Goal: Information Seeking & Learning: Understand process/instructions

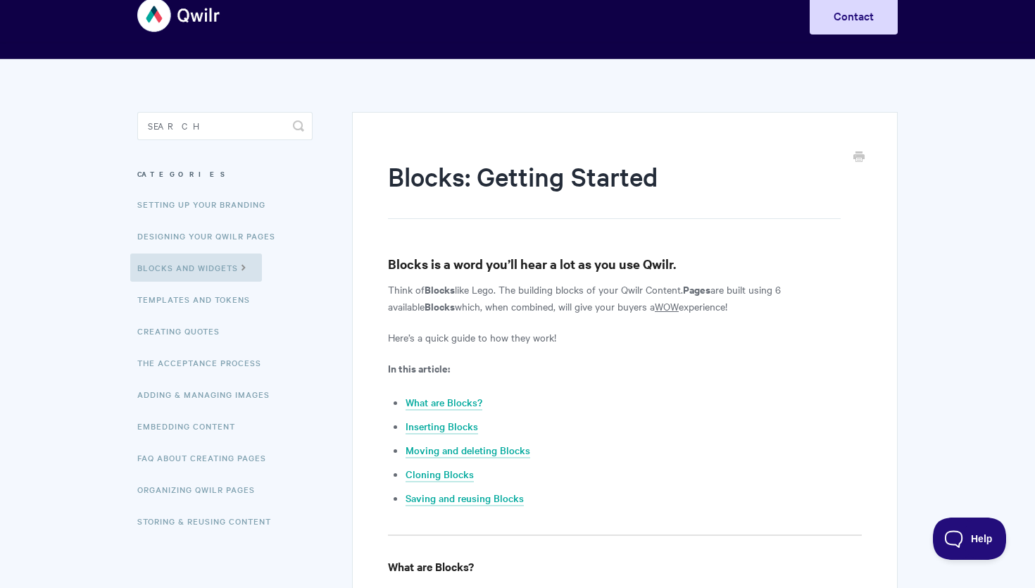
scroll to position [32, 0]
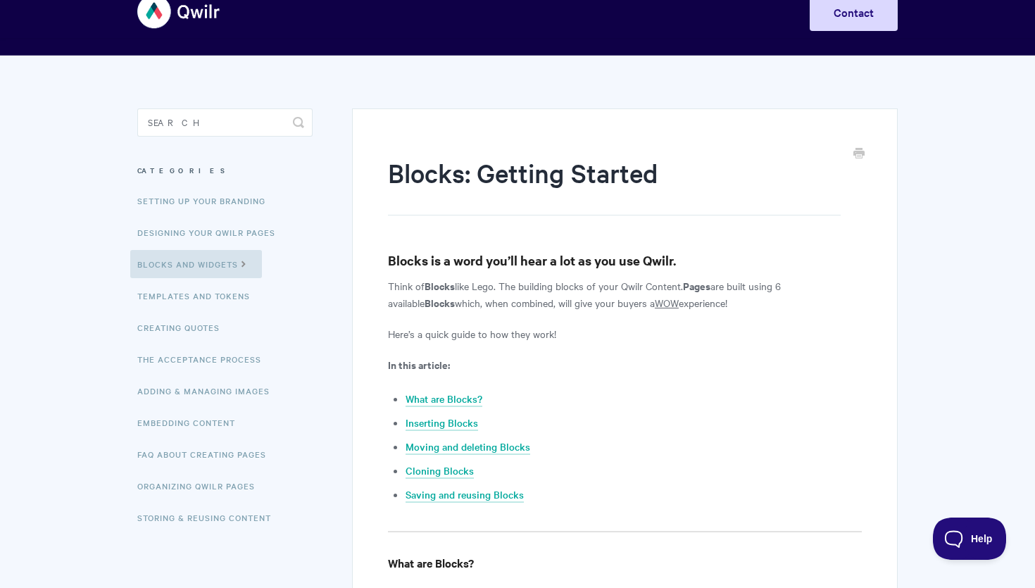
click at [655, 305] on u "WOW" at bounding box center [667, 303] width 24 height 14
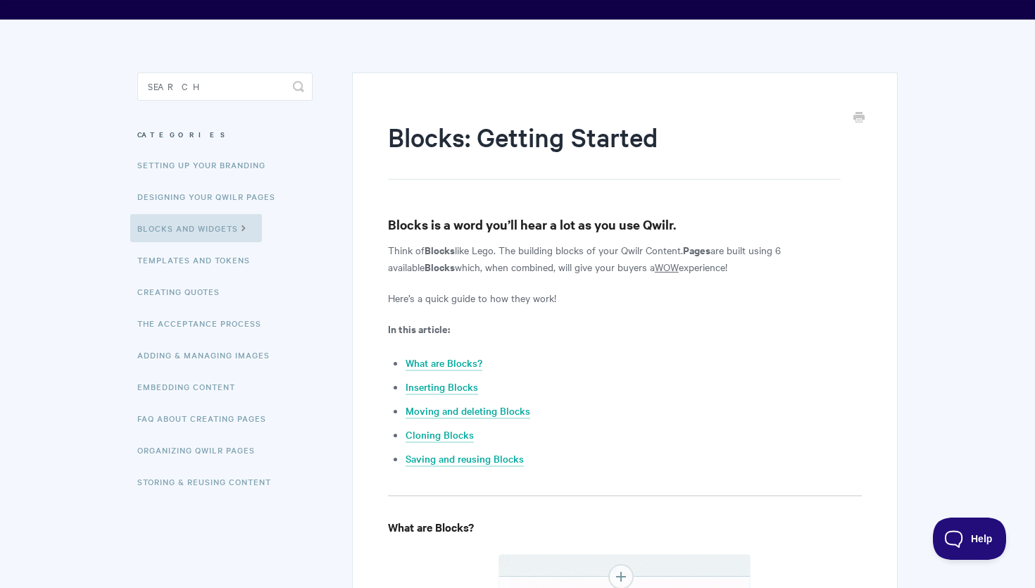
scroll to position [68, 0]
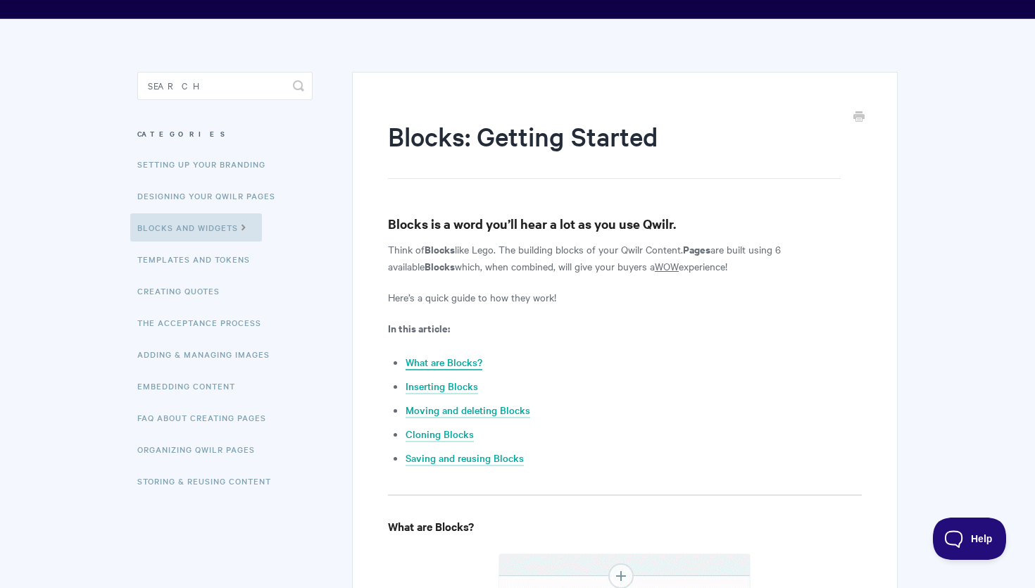
click at [448, 361] on link "What are Blocks?" at bounding box center [444, 362] width 77 height 15
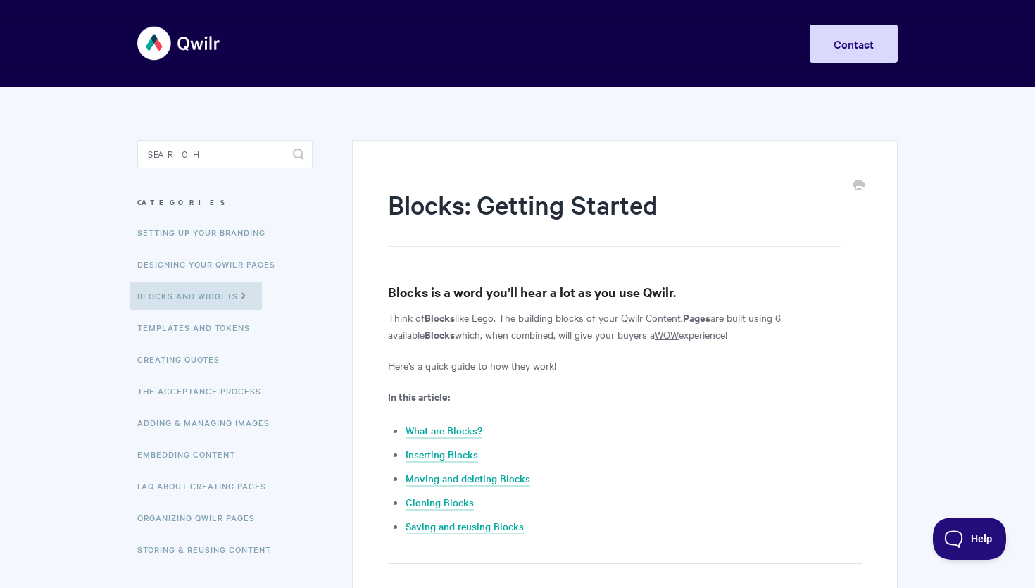
click at [216, 269] on link "Designing Your Qwilr Pages" at bounding box center [208, 264] width 156 height 28
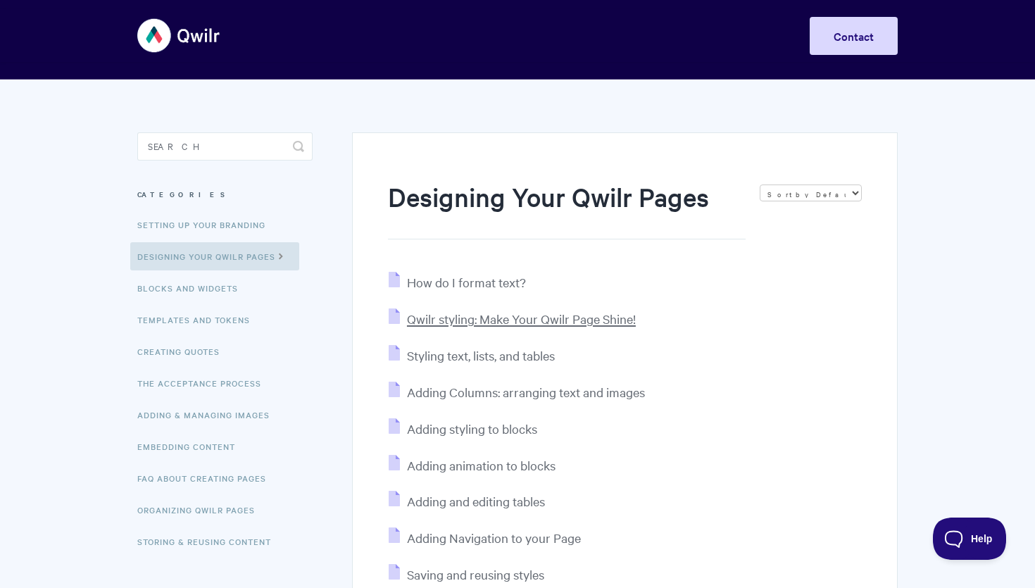
scroll to position [11, 0]
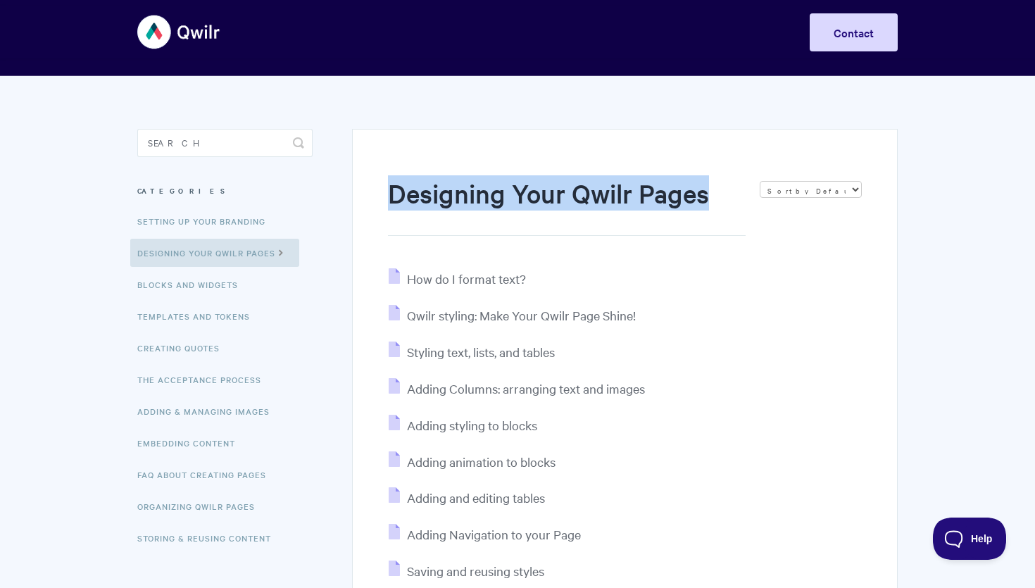
drag, startPoint x: 708, startPoint y: 199, endPoint x: 361, endPoint y: 195, distance: 347.1
click at [361, 195] on div "Designing Your Qwilr Pages Sort by Default Sort A-Z Sort by Popularity Sort by …" at bounding box center [625, 501] width 546 height 745
copy h1 "Designing Your Qwilr Pages"
click at [212, 323] on link "Templates and Tokens" at bounding box center [195, 316] width 130 height 28
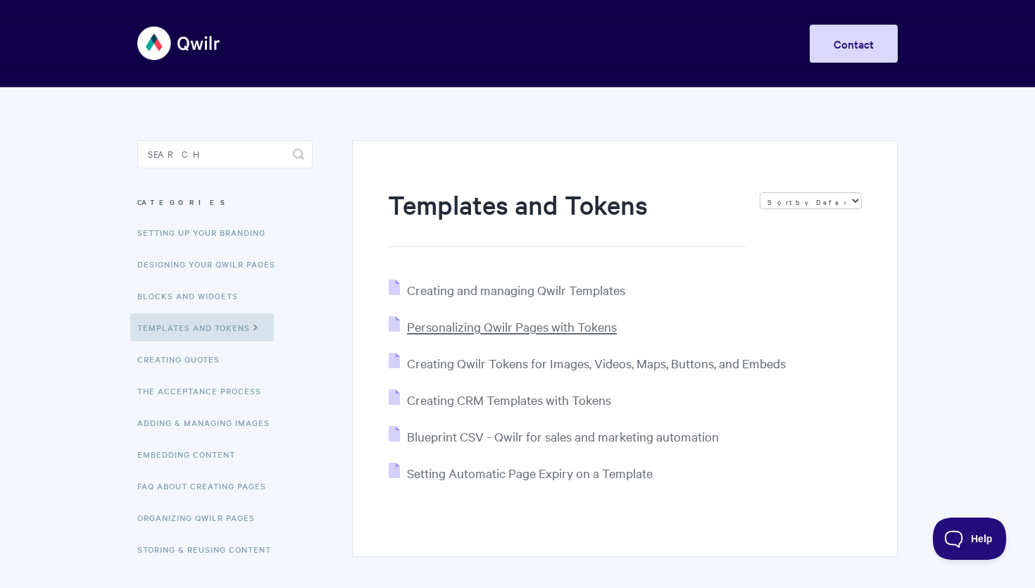
click at [458, 332] on span "Personalizing Qwilr Pages with Tokens" at bounding box center [512, 326] width 210 height 16
